Goal: Information Seeking & Learning: Learn about a topic

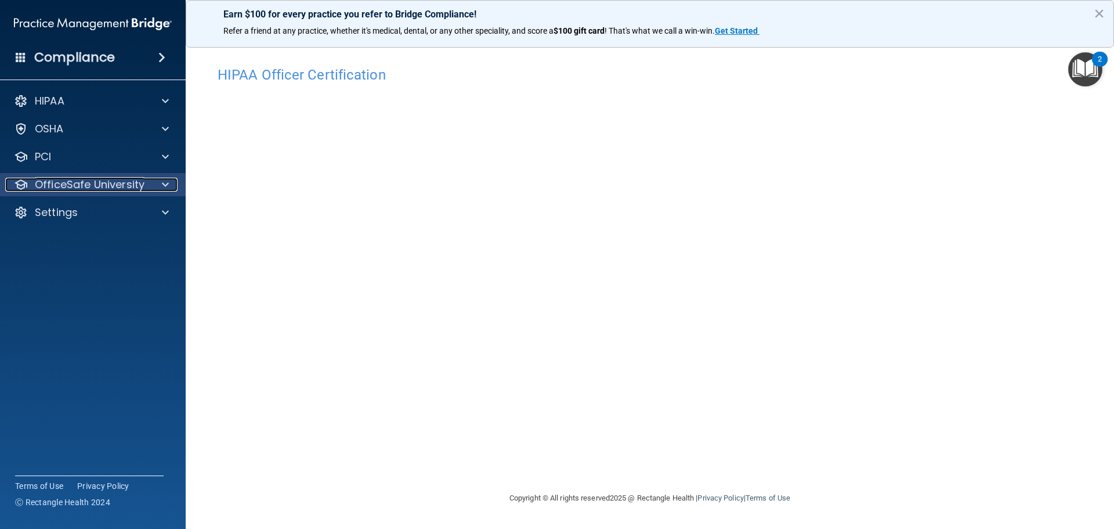
click at [164, 186] on span at bounding box center [165, 185] width 7 height 14
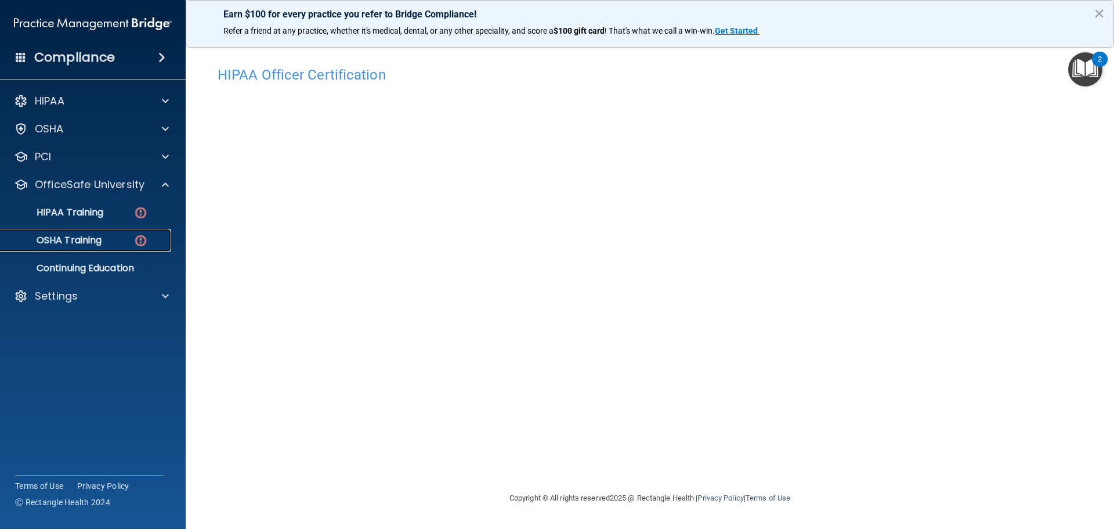
click at [63, 241] on p "OSHA Training" at bounding box center [55, 240] width 94 height 12
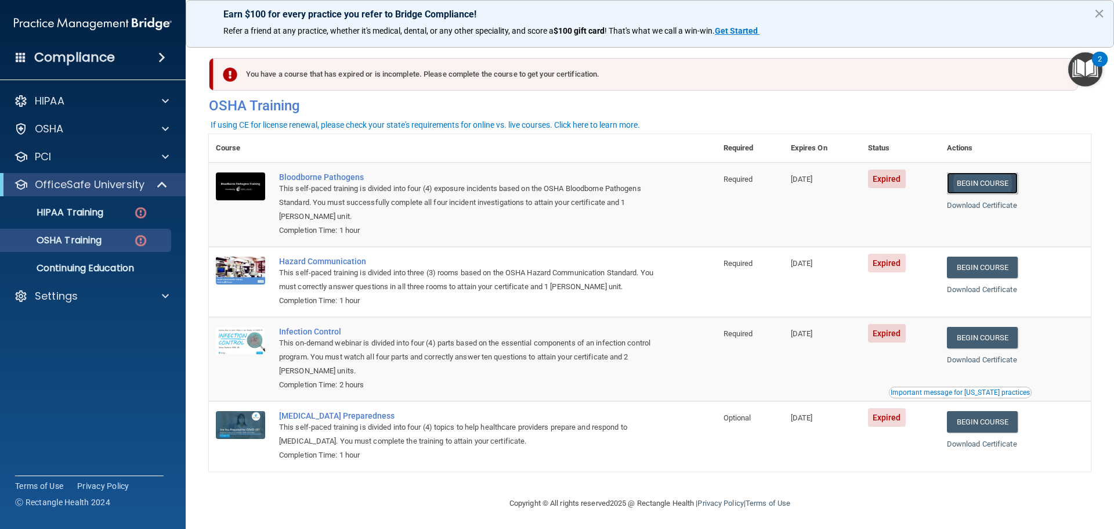
click at [979, 175] on link "Begin Course" at bounding box center [982, 182] width 71 height 21
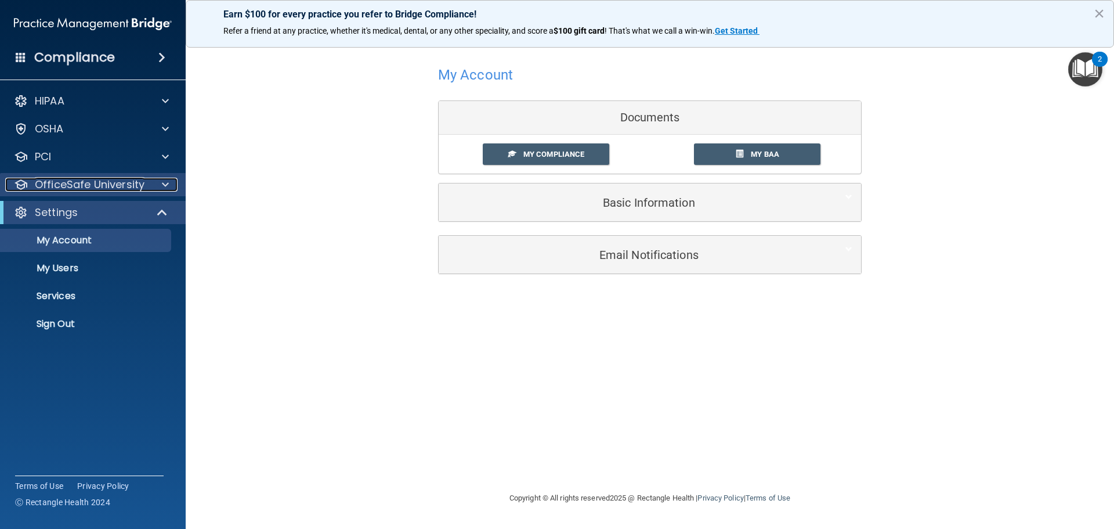
click at [158, 178] on div at bounding box center [163, 185] width 29 height 14
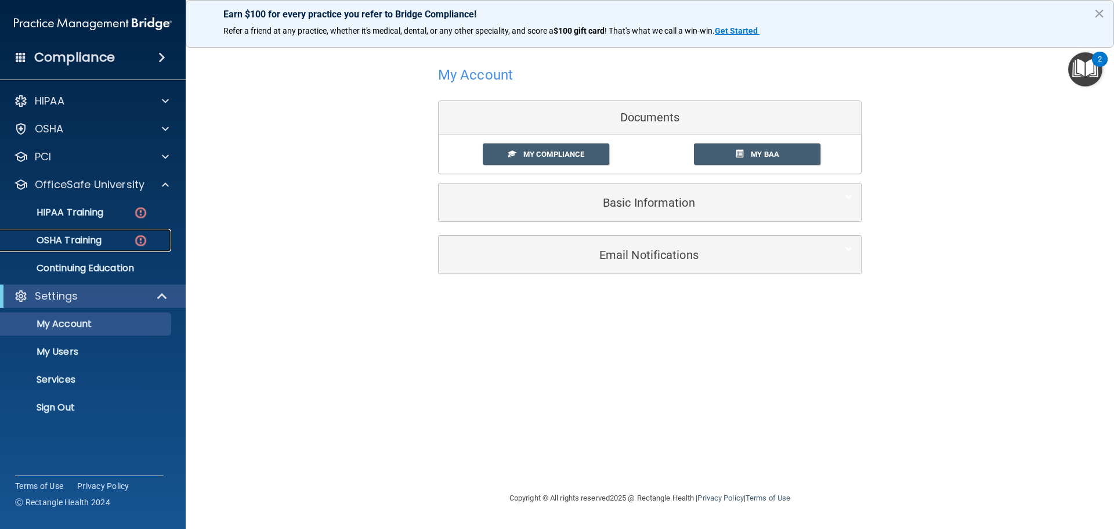
click at [69, 239] on p "OSHA Training" at bounding box center [55, 240] width 94 height 12
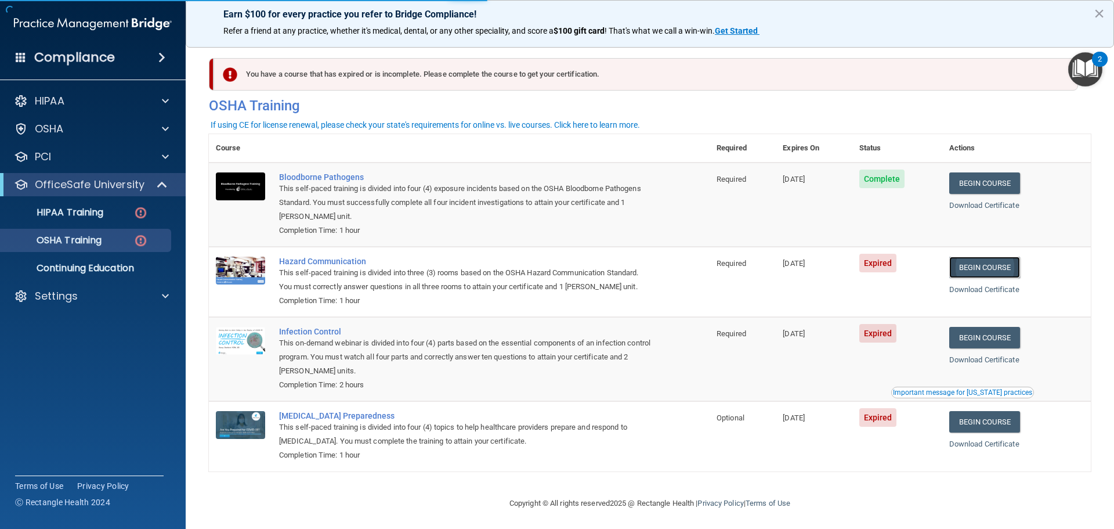
click at [996, 270] on link "Begin Course" at bounding box center [984, 267] width 71 height 21
